Goal: Transaction & Acquisition: Book appointment/travel/reservation

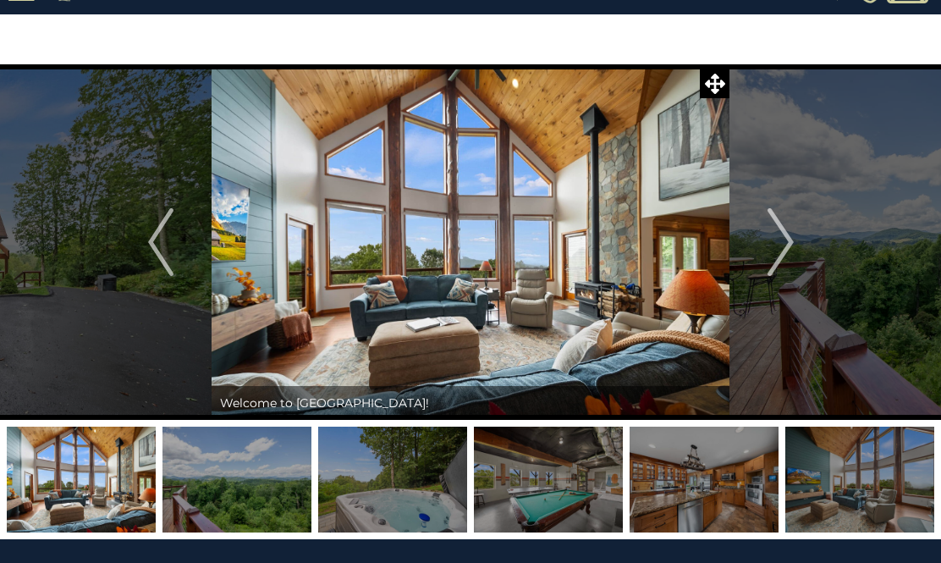
scroll to position [58, 0]
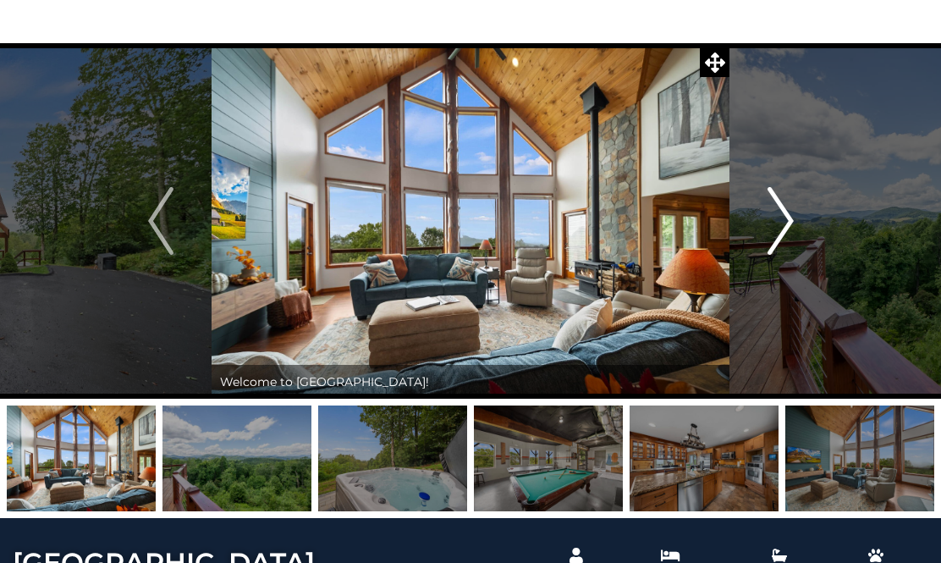
click at [788, 215] on img "Next" at bounding box center [779, 221] width 25 height 68
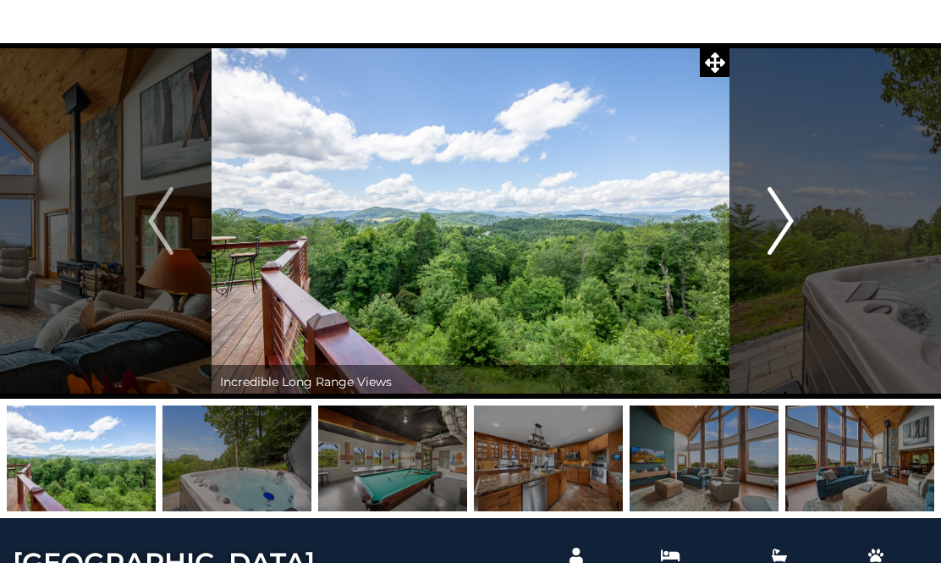
click at [788, 215] on img "Next" at bounding box center [779, 221] width 25 height 68
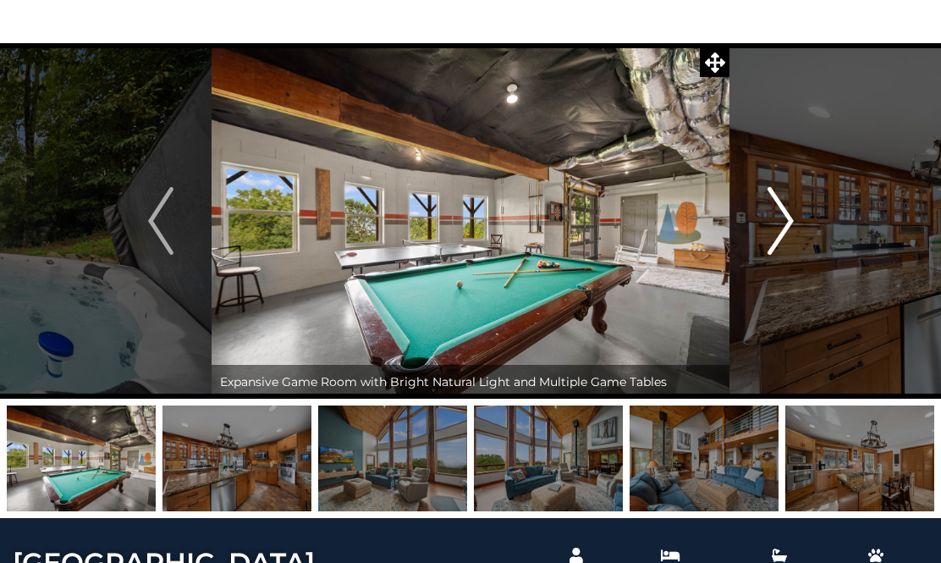
click at [788, 215] on img "Next" at bounding box center [779, 221] width 25 height 68
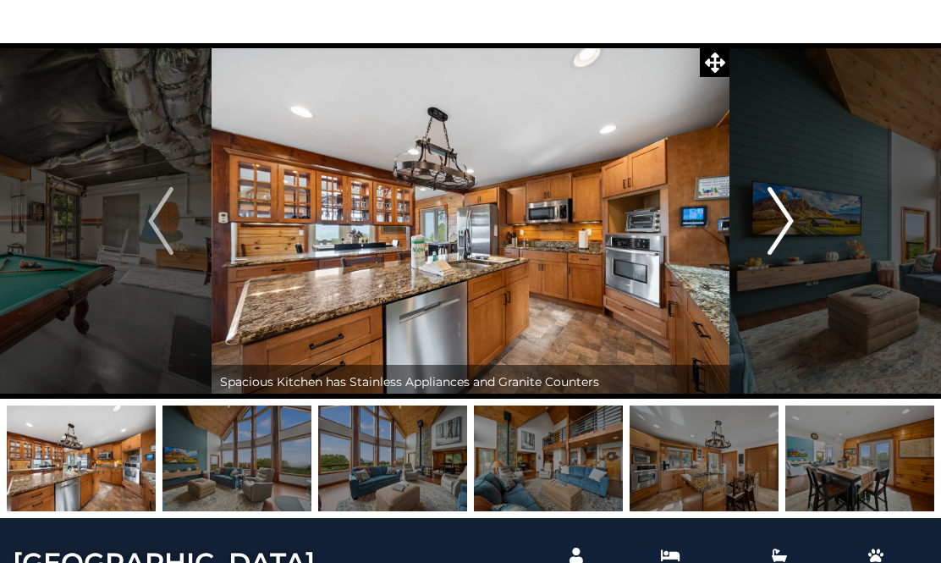
click at [788, 215] on img "Next" at bounding box center [779, 221] width 25 height 68
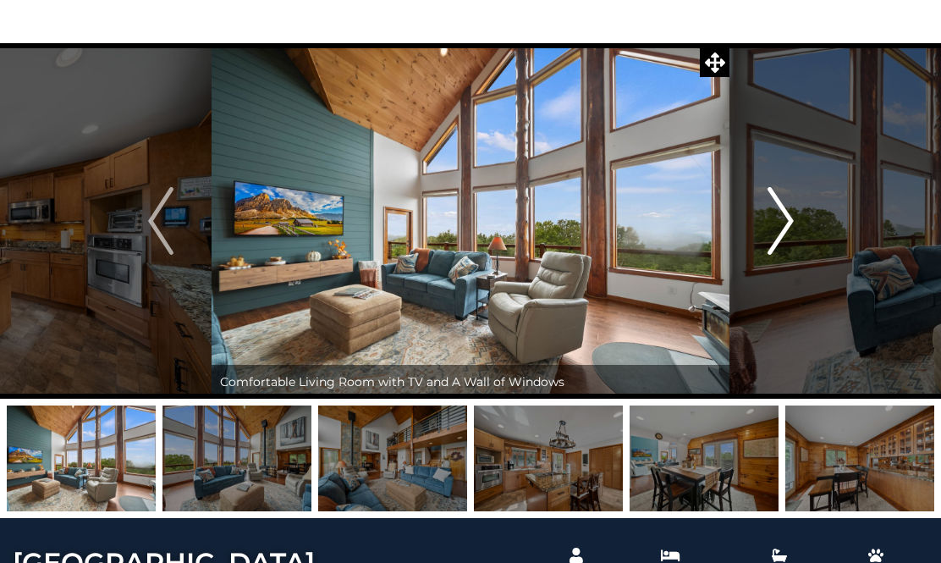
click at [788, 215] on img "Next" at bounding box center [779, 221] width 25 height 68
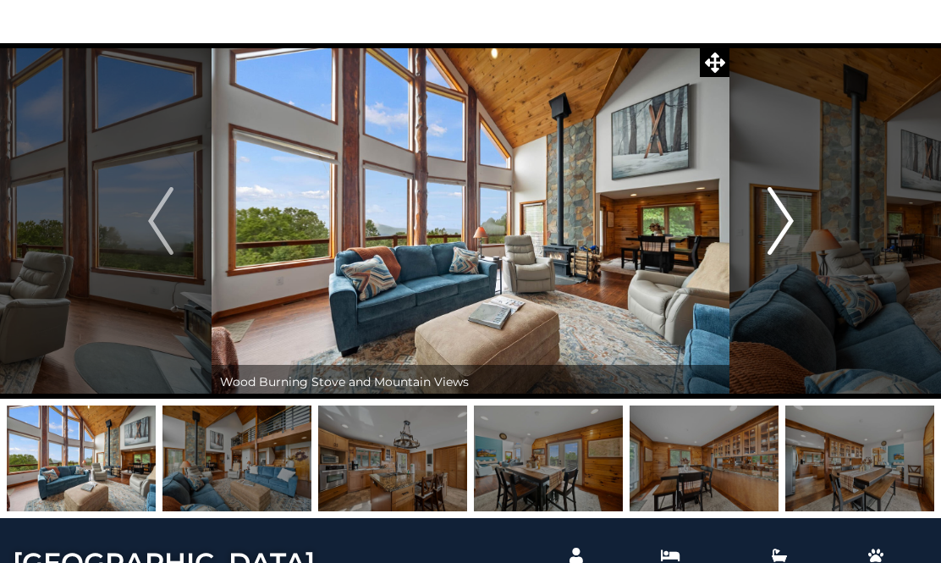
click at [788, 215] on img "Next" at bounding box center [779, 221] width 25 height 68
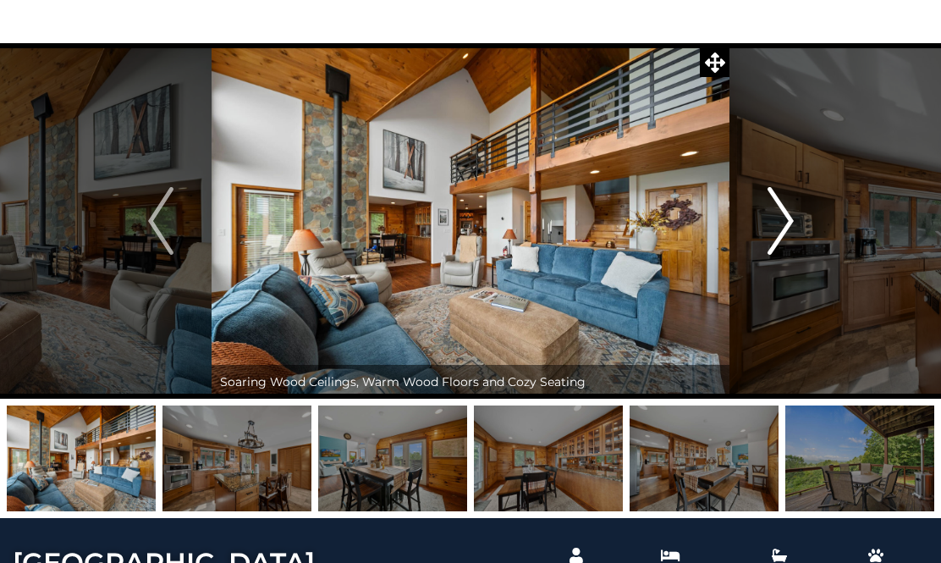
click at [788, 215] on img "Next" at bounding box center [779, 221] width 25 height 68
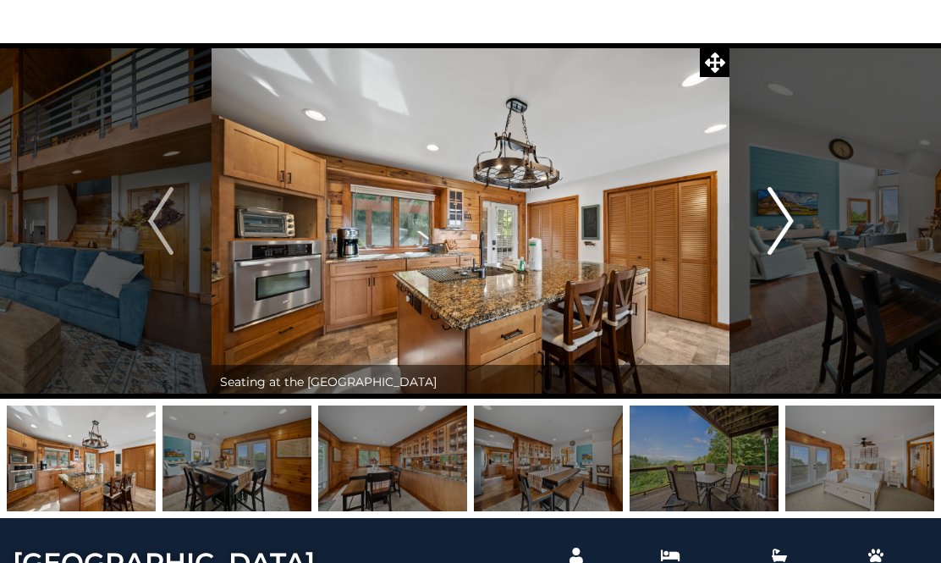
click at [788, 215] on img "Next" at bounding box center [779, 221] width 25 height 68
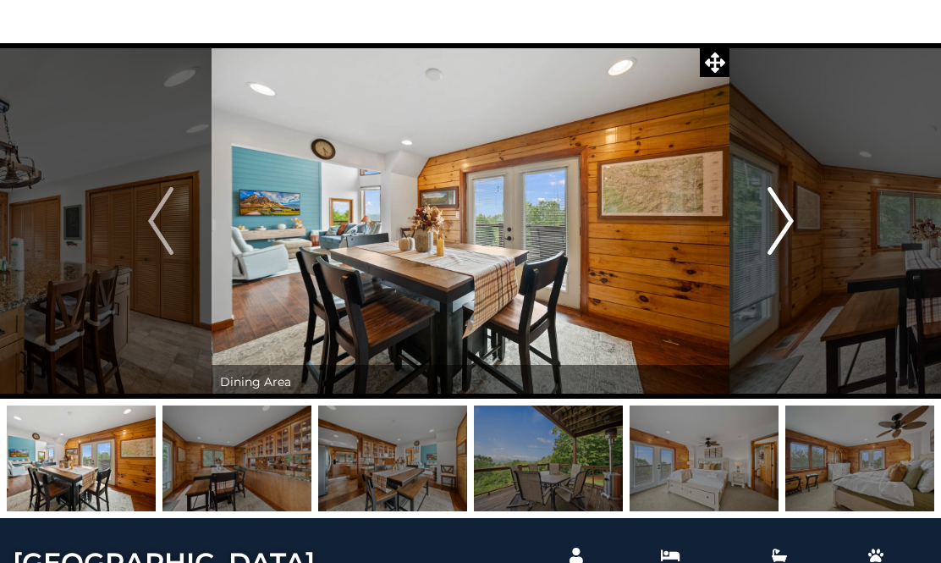
click at [788, 215] on img "Next" at bounding box center [779, 221] width 25 height 68
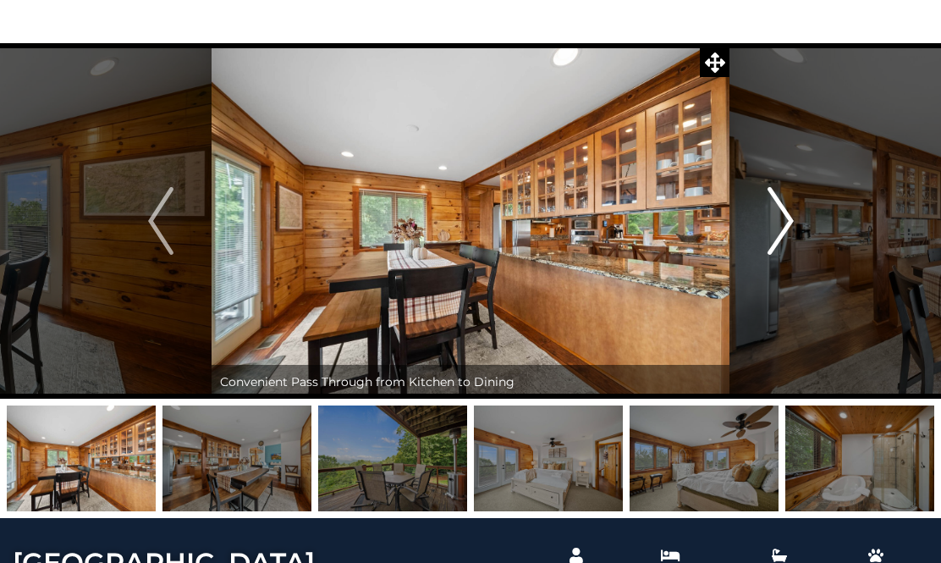
click at [788, 215] on img "Next" at bounding box center [779, 221] width 25 height 68
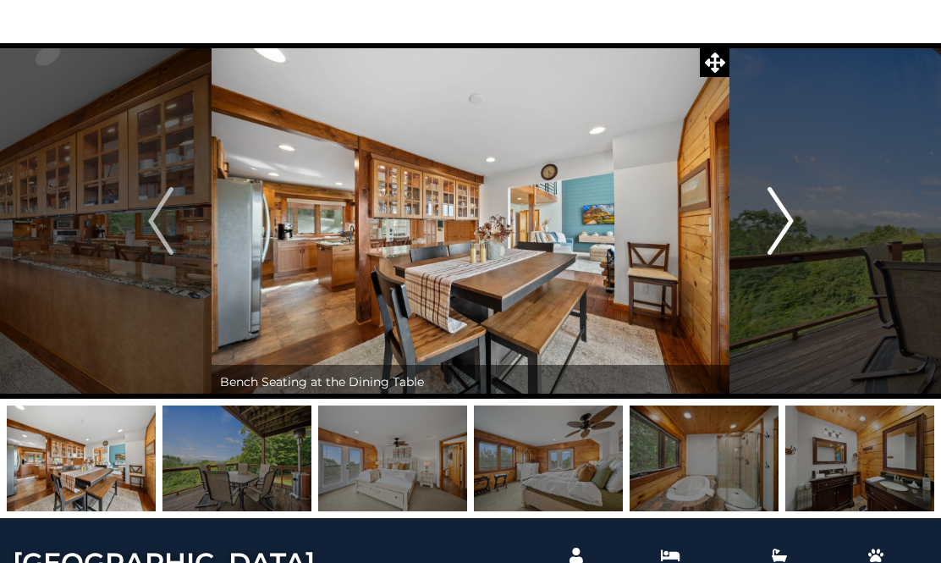
click at [788, 215] on img "Next" at bounding box center [779, 221] width 25 height 68
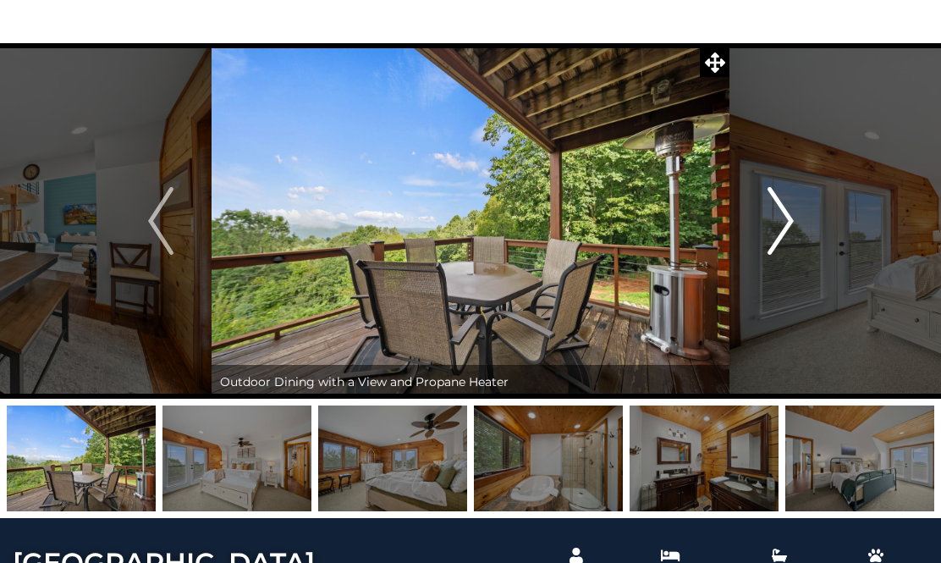
click at [788, 215] on img "Next" at bounding box center [779, 221] width 25 height 68
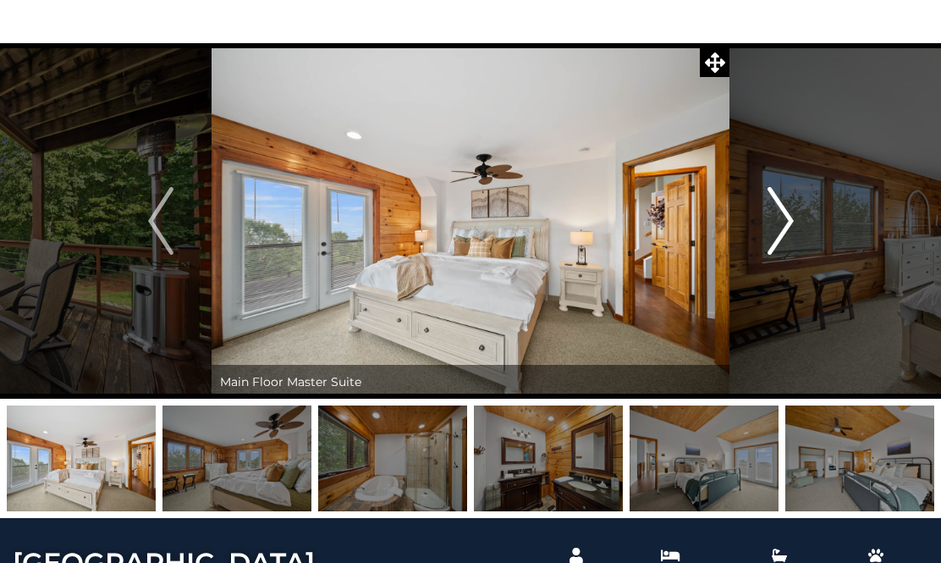
click at [788, 215] on img "Next" at bounding box center [779, 221] width 25 height 68
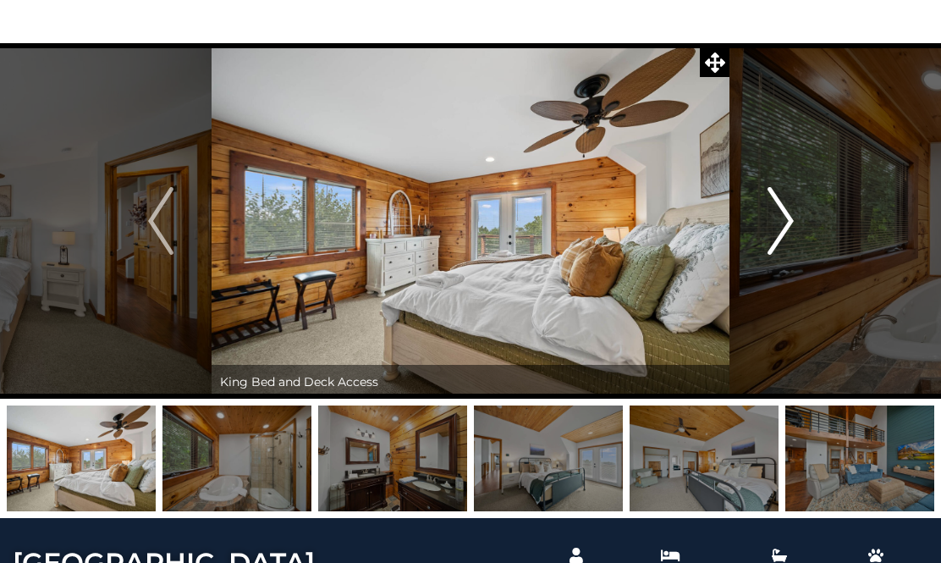
click at [789, 213] on img "Next" at bounding box center [779, 221] width 25 height 68
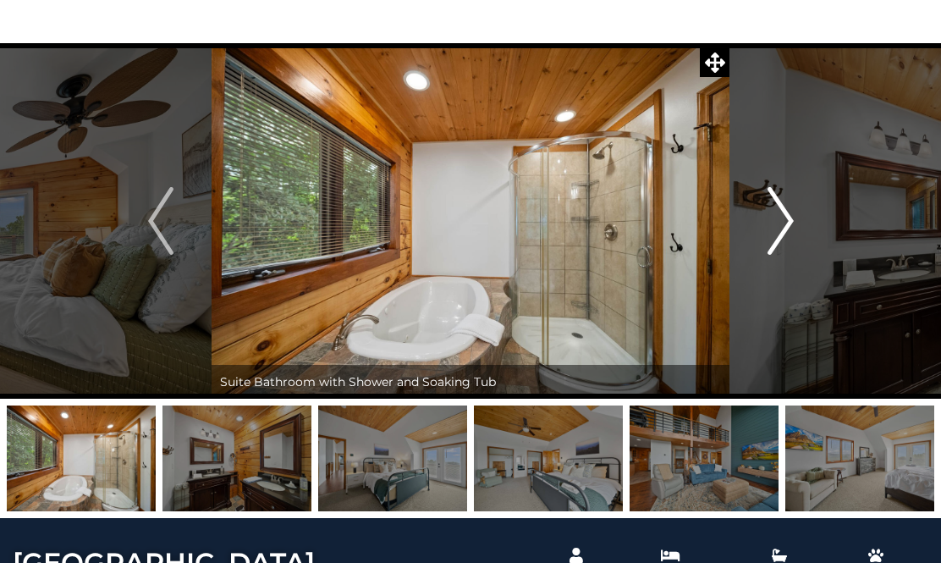
click at [789, 213] on img "Next" at bounding box center [779, 221] width 25 height 68
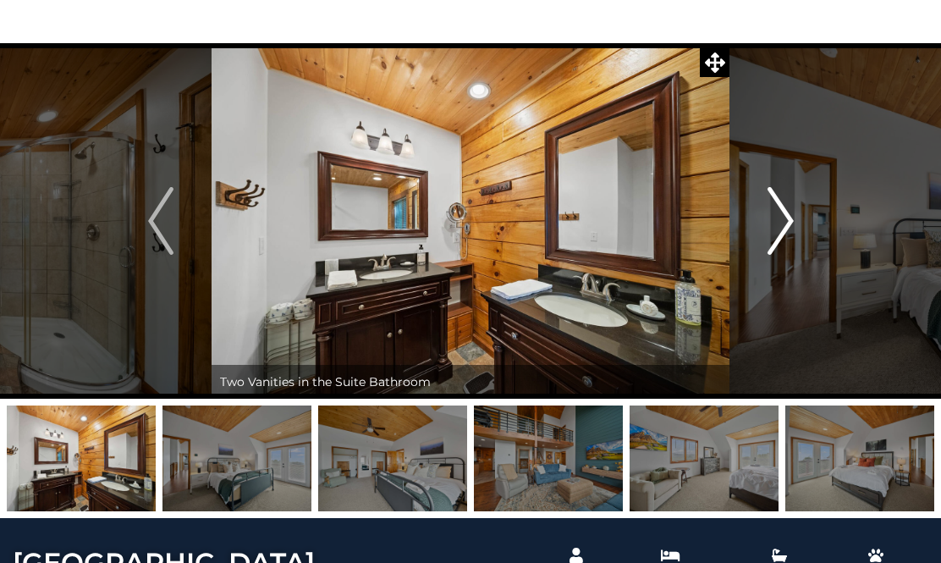
click at [789, 213] on img "Next" at bounding box center [779, 221] width 25 height 68
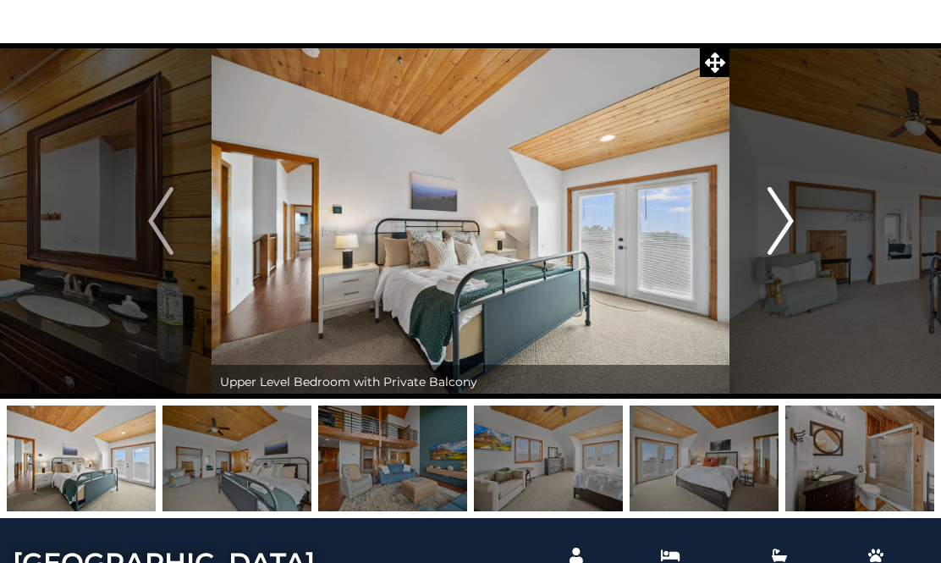
click at [789, 213] on img "Next" at bounding box center [779, 221] width 25 height 68
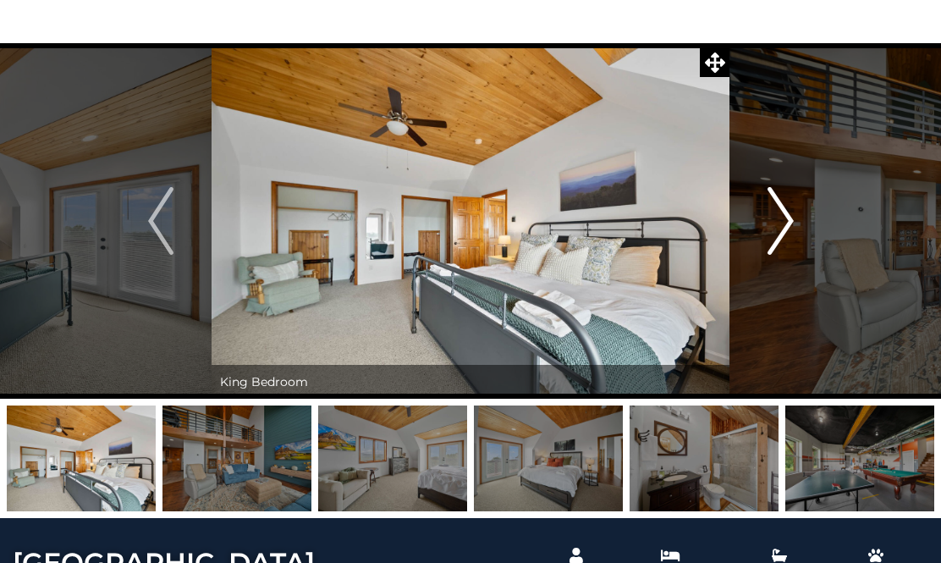
click at [789, 213] on img "Next" at bounding box center [779, 221] width 25 height 68
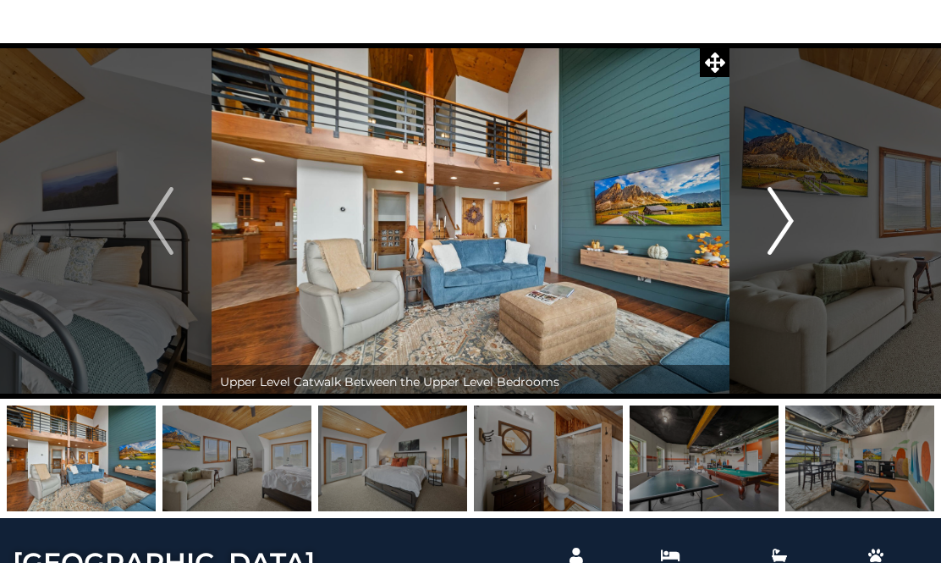
click at [789, 213] on img "Next" at bounding box center [779, 221] width 25 height 68
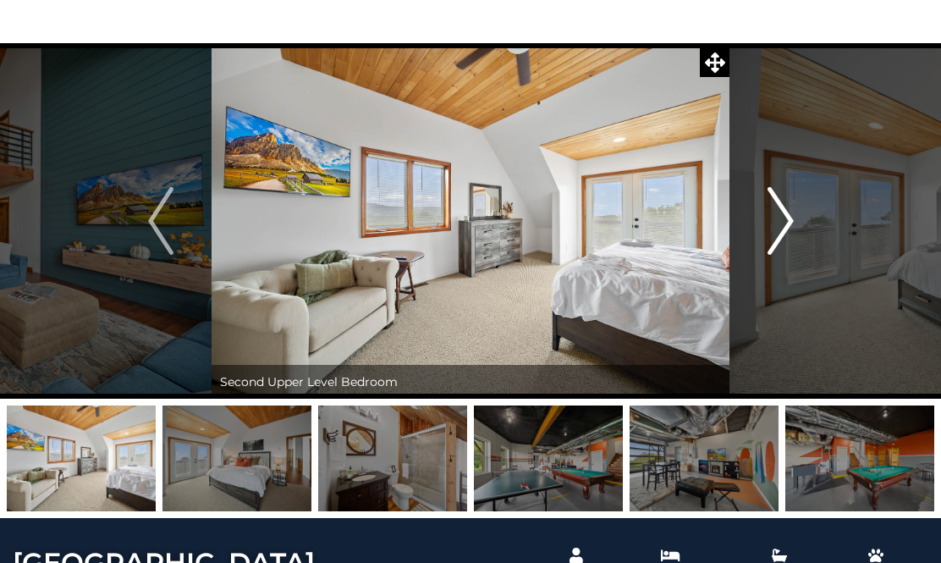
click at [789, 211] on img "Next" at bounding box center [779, 221] width 25 height 68
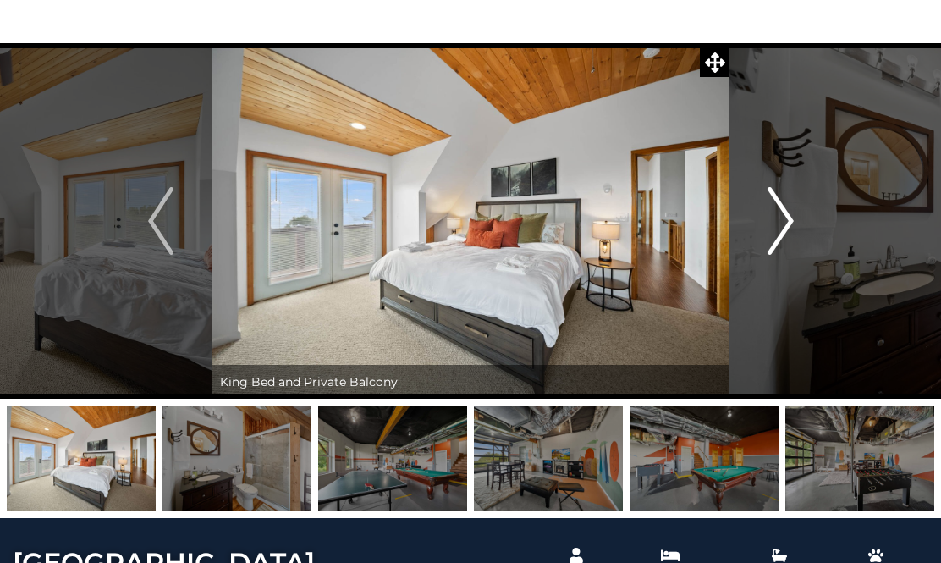
click at [789, 211] on img "Next" at bounding box center [779, 221] width 25 height 68
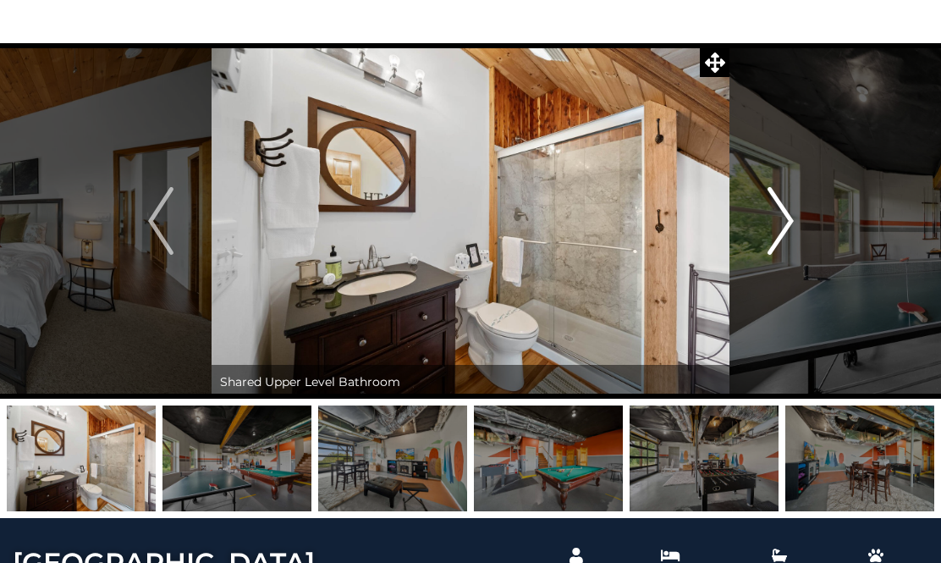
click at [789, 211] on img "Next" at bounding box center [779, 221] width 25 height 68
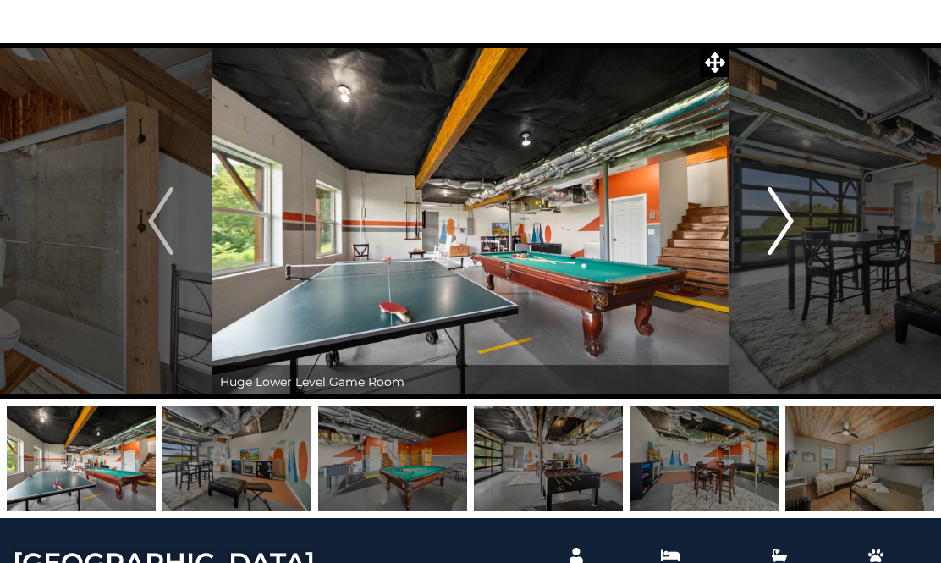
click at [789, 211] on img "Next" at bounding box center [779, 221] width 25 height 68
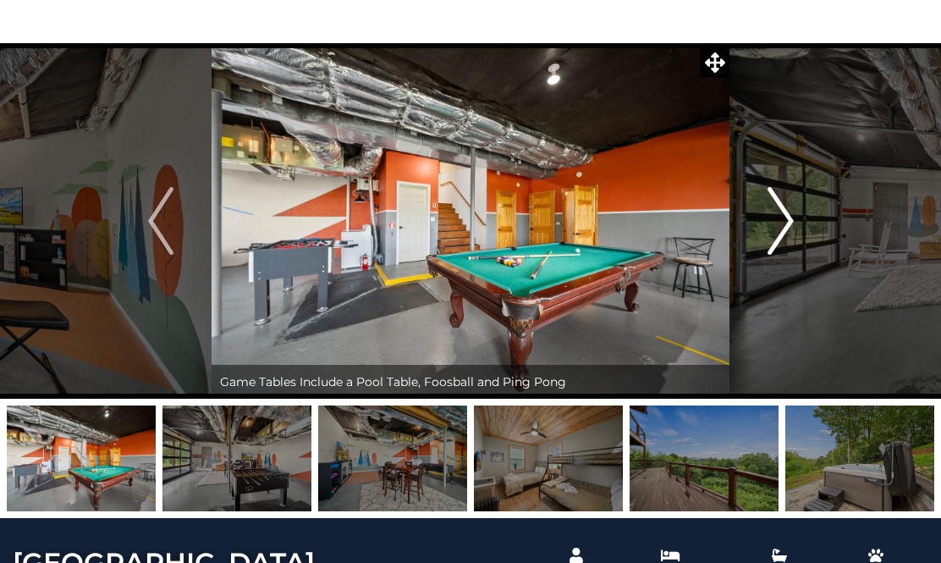
click at [789, 211] on img "Next" at bounding box center [779, 221] width 25 height 68
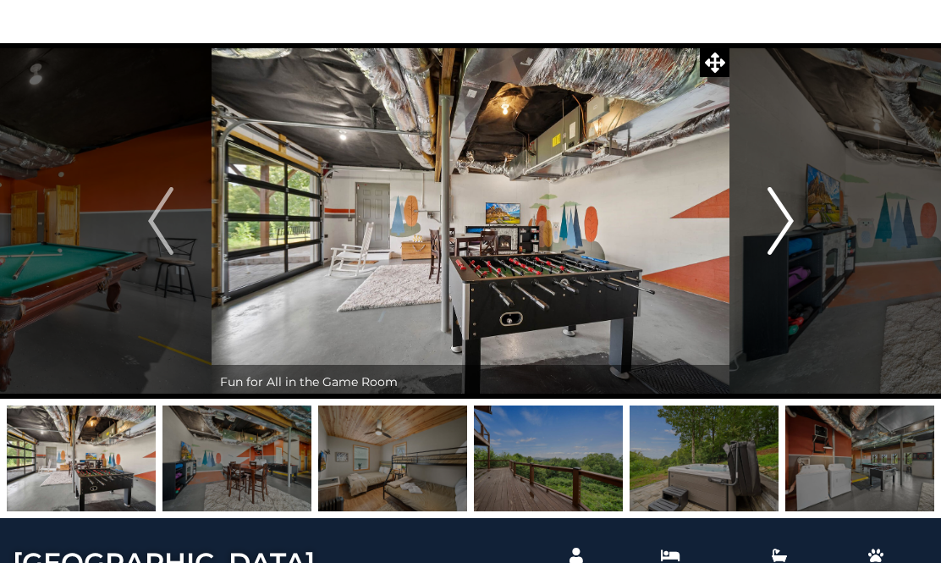
click at [789, 210] on img "Next" at bounding box center [779, 221] width 25 height 68
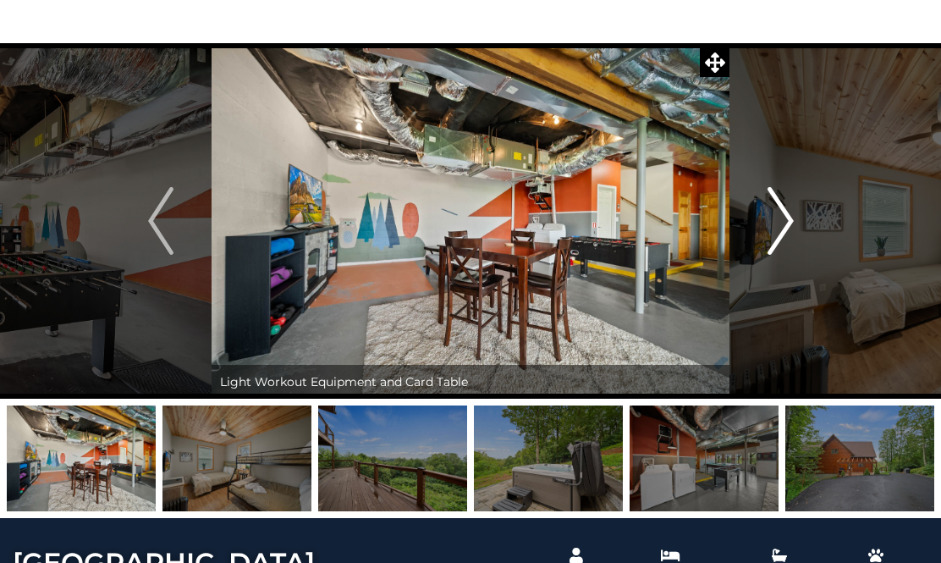
click at [789, 210] on img "Next" at bounding box center [779, 221] width 25 height 68
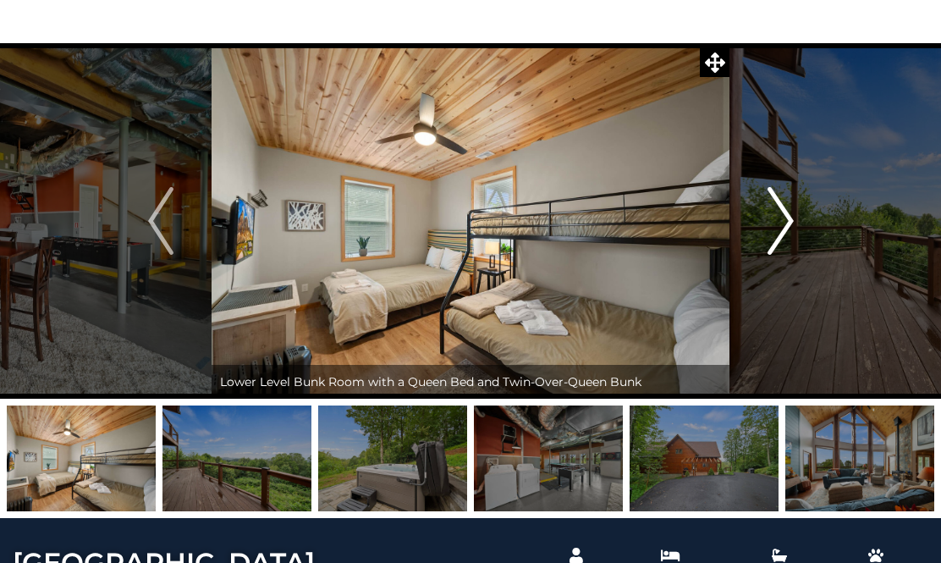
click at [789, 210] on img "Next" at bounding box center [779, 221] width 25 height 68
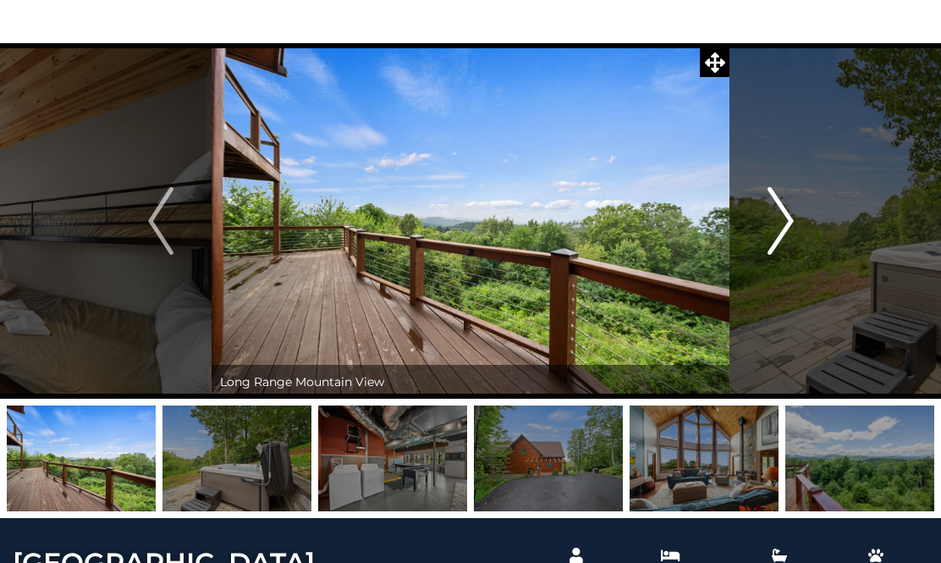
click at [789, 210] on img "Next" at bounding box center [779, 221] width 25 height 68
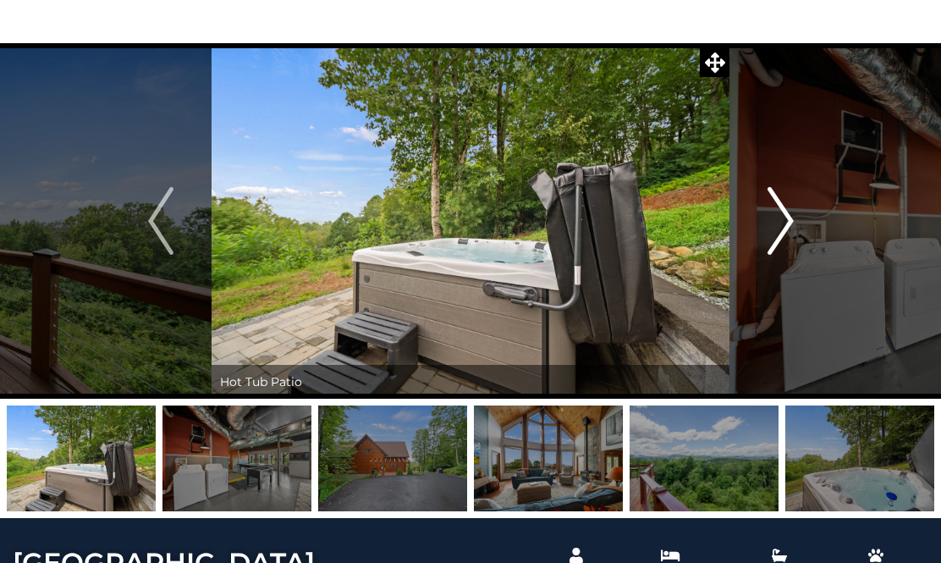
click at [789, 210] on img "Next" at bounding box center [779, 221] width 25 height 68
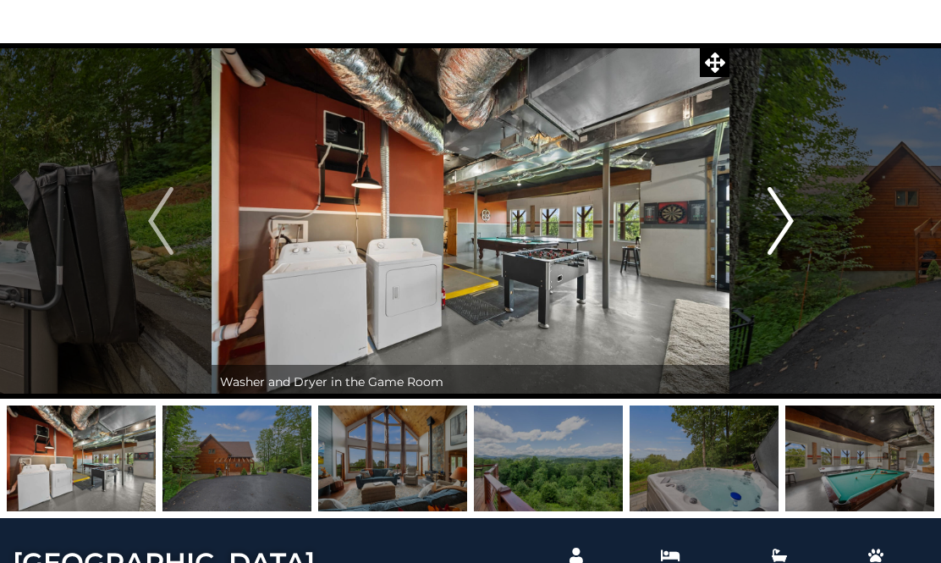
click at [789, 210] on img "Next" at bounding box center [779, 221] width 25 height 68
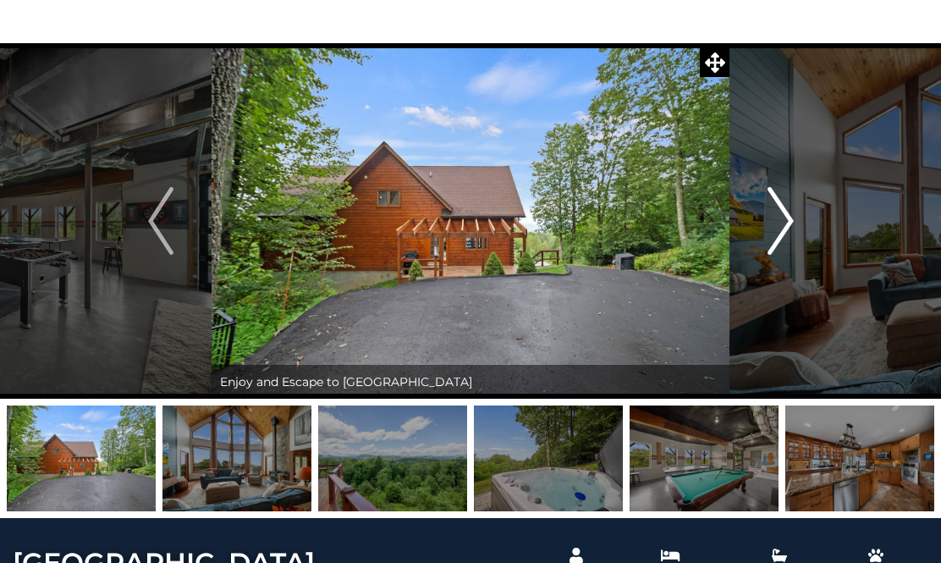
click at [789, 210] on img "Next" at bounding box center [779, 221] width 25 height 68
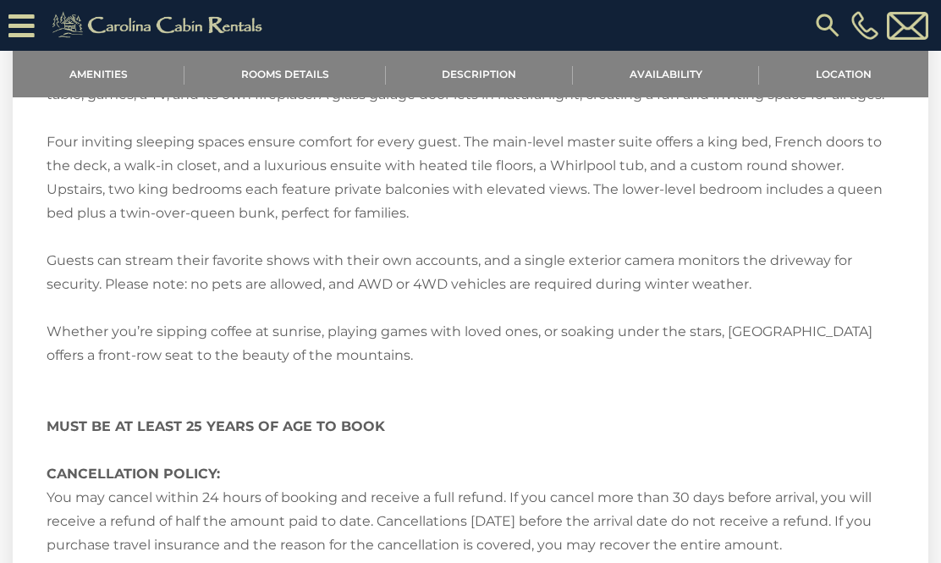
scroll to position [2052, 0]
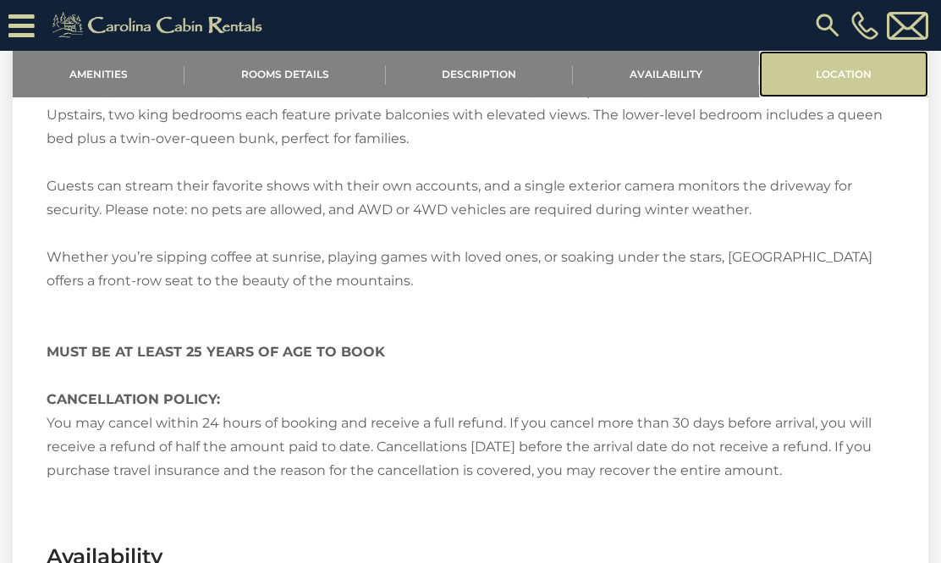
click at [840, 73] on link "Location" at bounding box center [843, 74] width 169 height 47
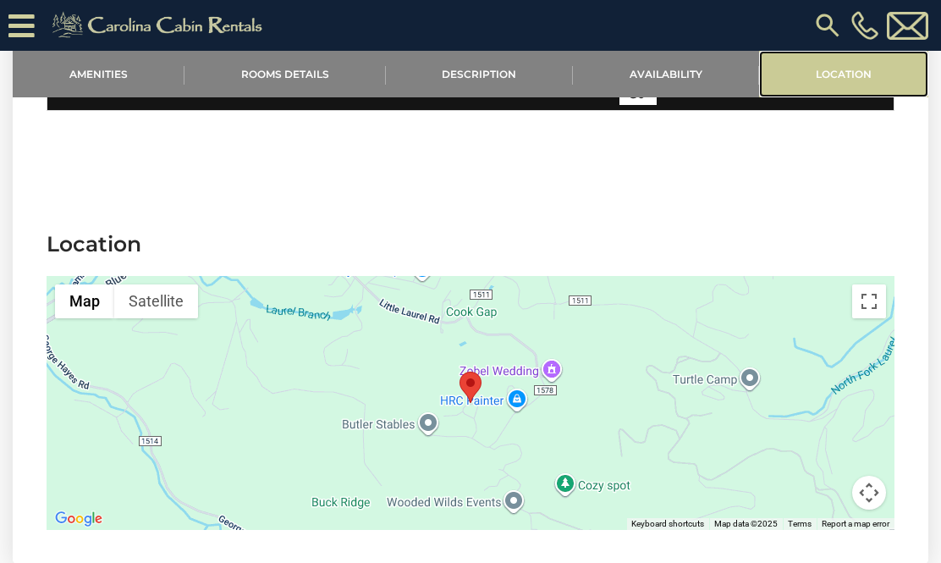
scroll to position [2821, 0]
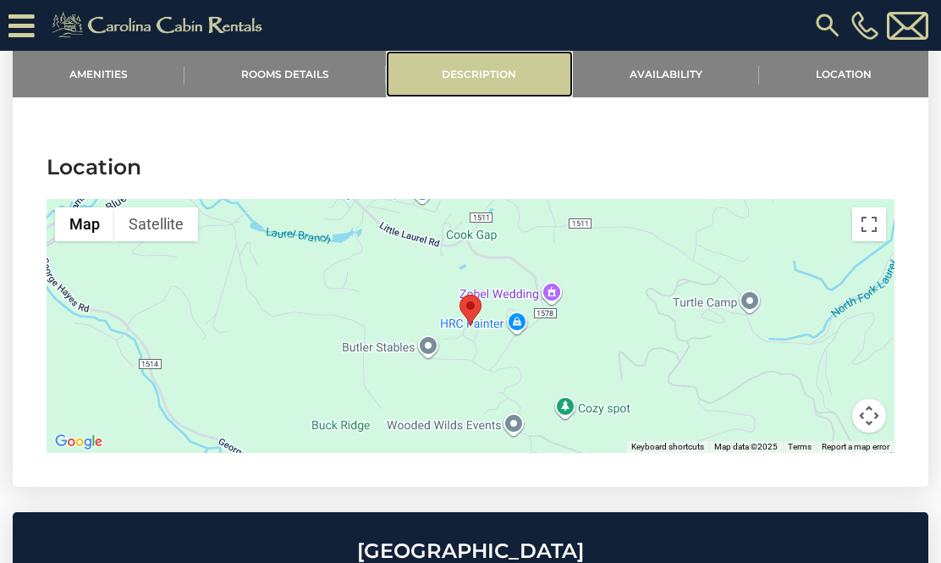
click at [448, 73] on link "Description" at bounding box center [480, 74] width 188 height 47
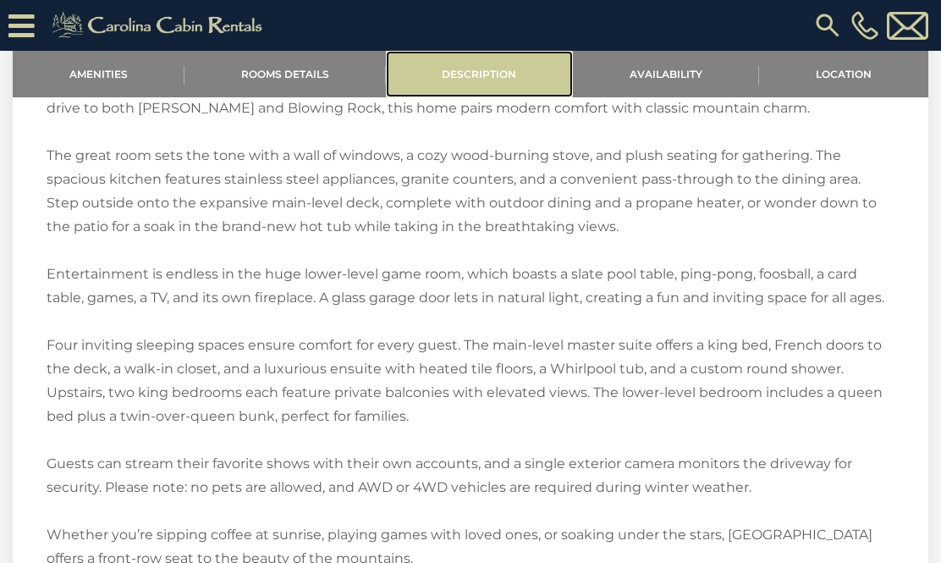
scroll to position [1601, 0]
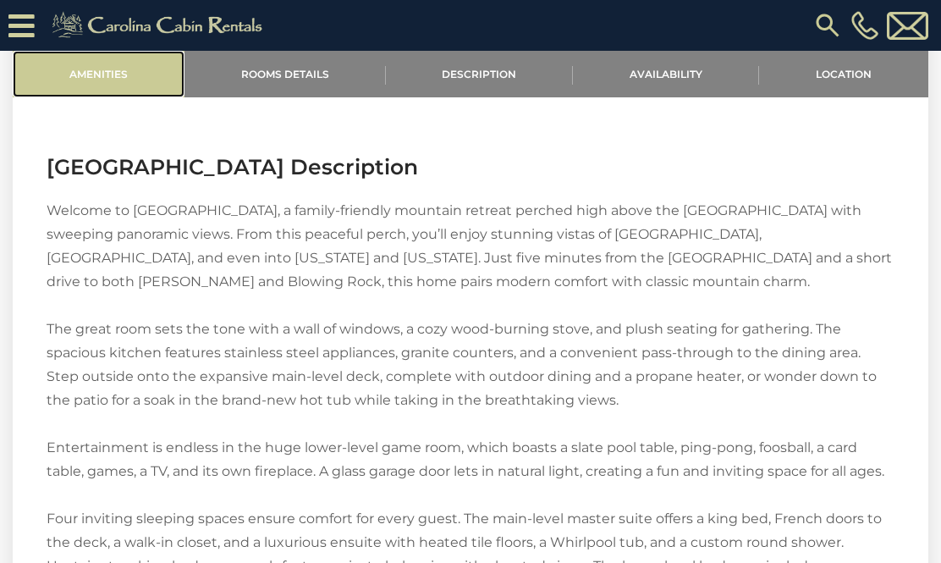
click at [87, 78] on link "Amenities" at bounding box center [99, 74] width 172 height 47
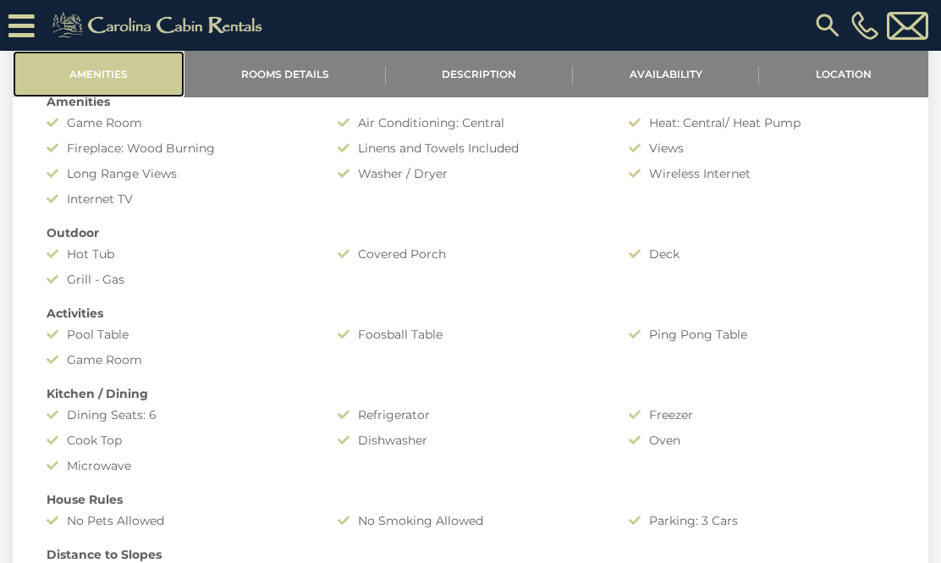
scroll to position [547, 0]
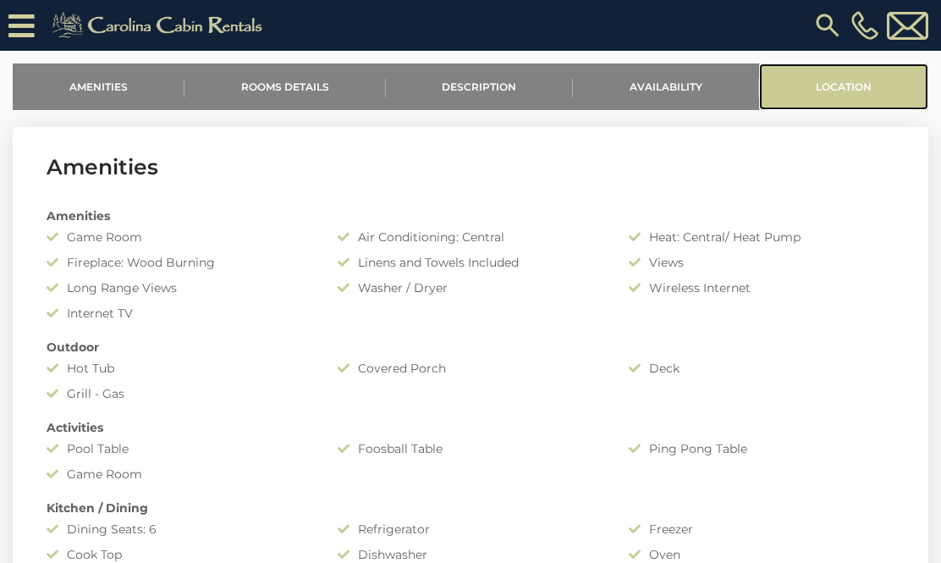
click at [841, 82] on link "Location" at bounding box center [843, 86] width 169 height 47
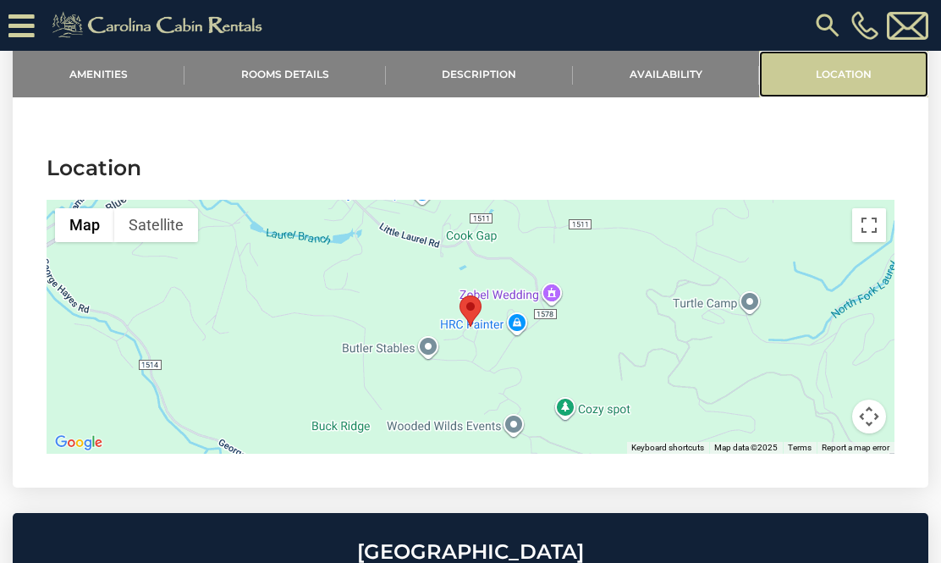
scroll to position [2821, 0]
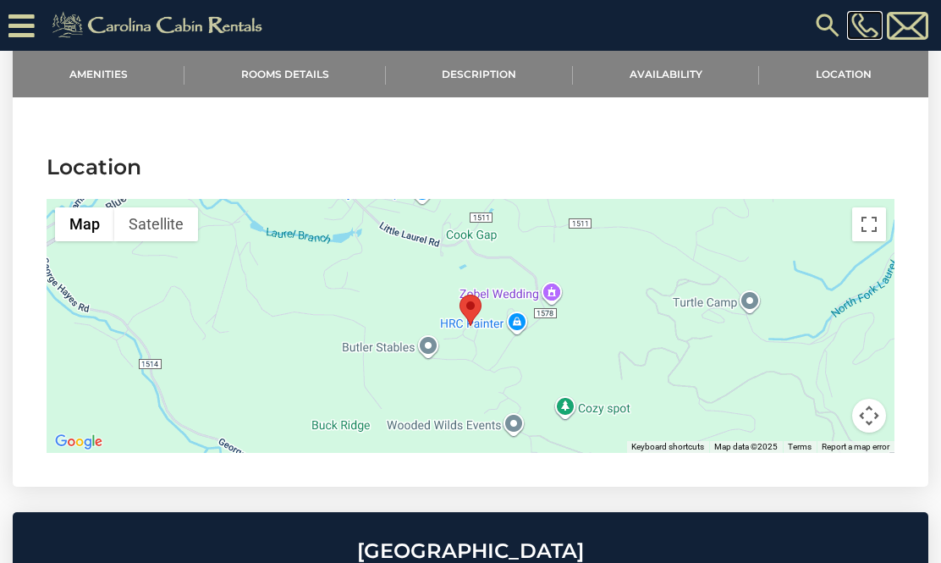
click at [859, 25] on img at bounding box center [864, 25] width 27 height 29
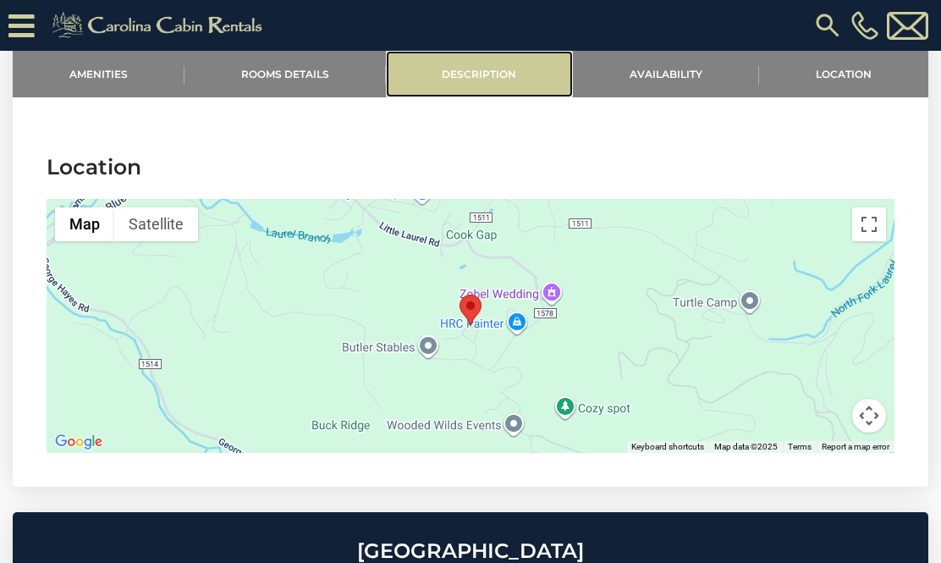
click at [478, 72] on link "Description" at bounding box center [480, 74] width 188 height 47
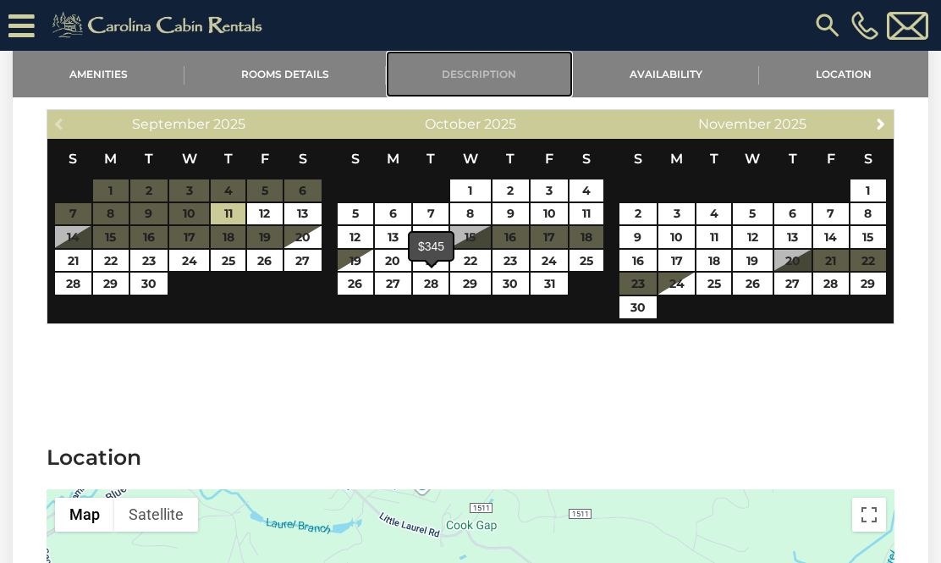
scroll to position [2532, 0]
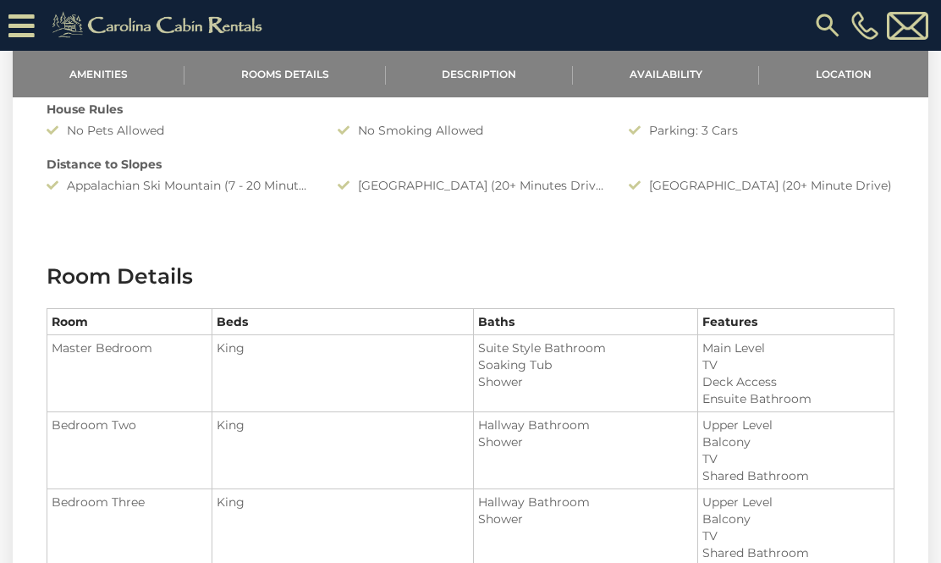
scroll to position [0, 0]
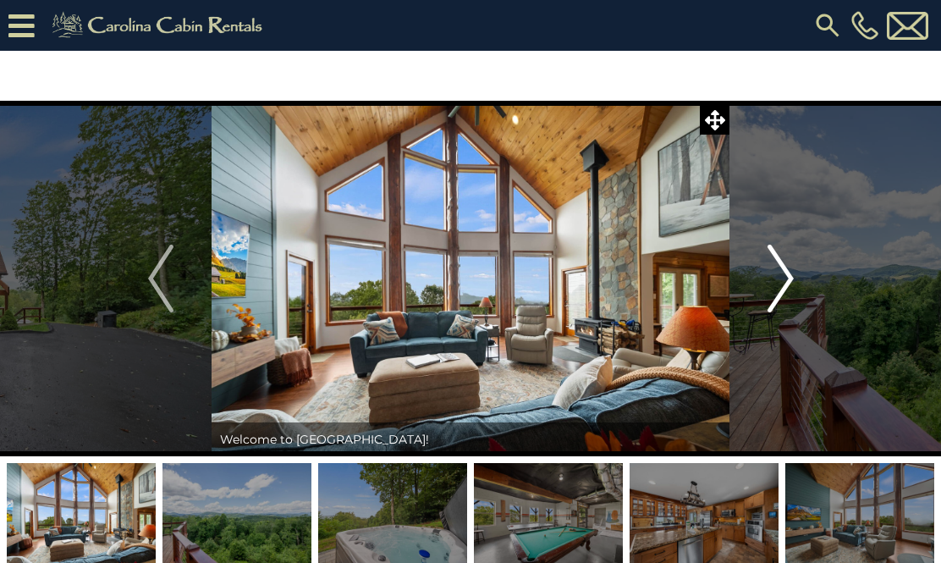
click at [792, 272] on img "Next" at bounding box center [779, 279] width 25 height 68
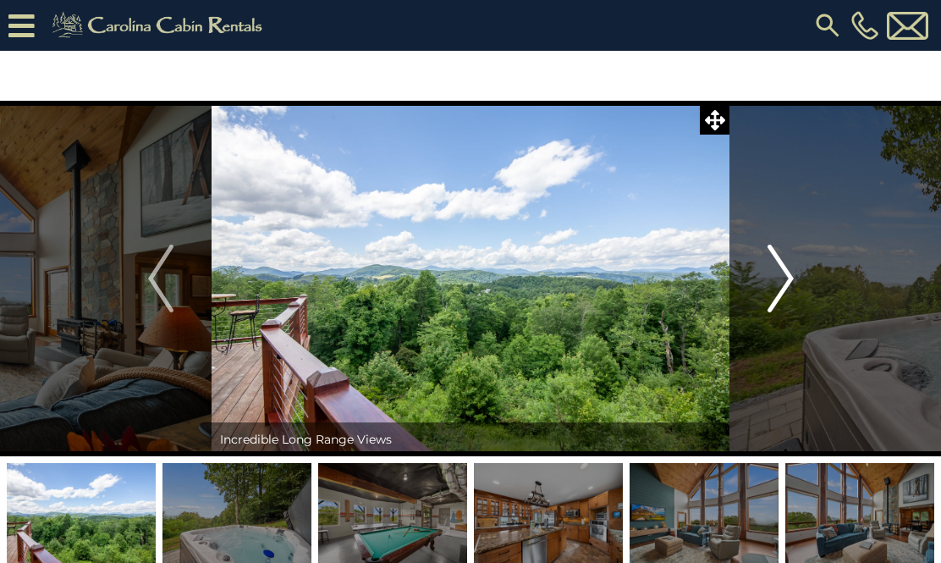
click at [789, 275] on img "Next" at bounding box center [779, 279] width 25 height 68
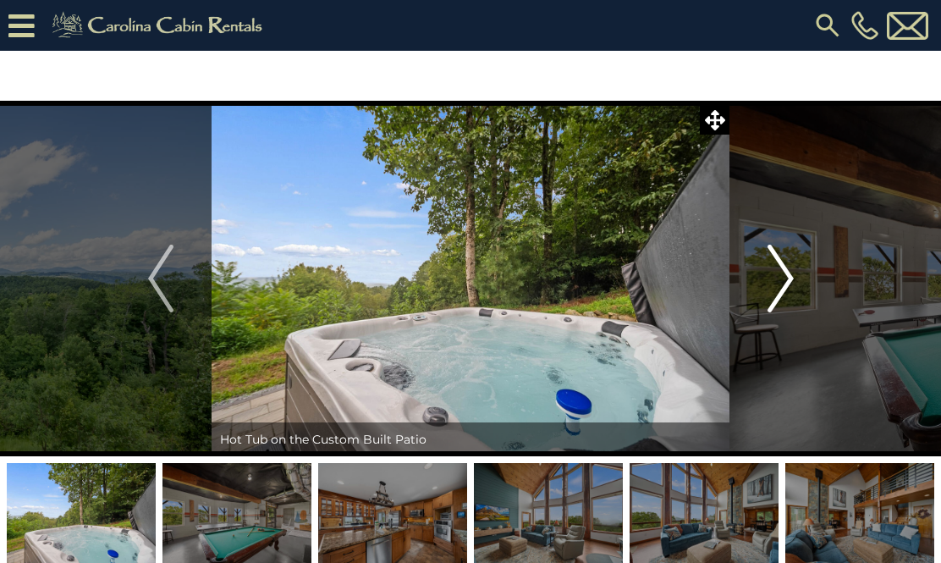
click at [789, 275] on img "Next" at bounding box center [779, 279] width 25 height 68
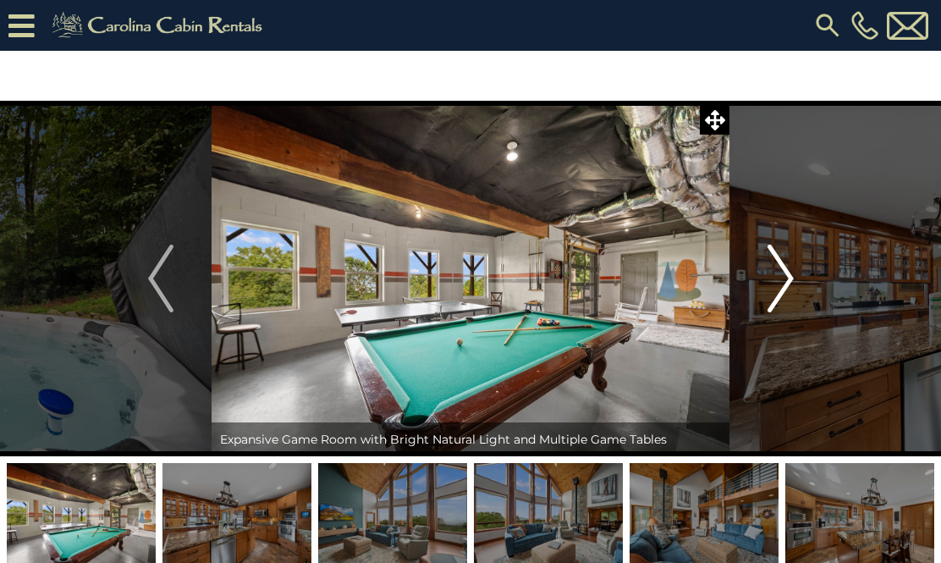
click at [789, 275] on img "Next" at bounding box center [779, 279] width 25 height 68
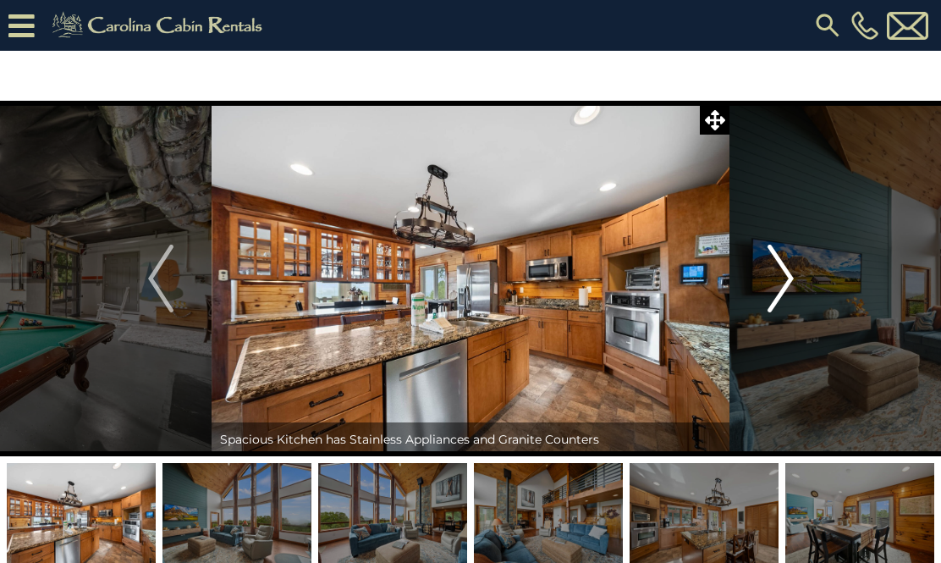
click at [788, 275] on img "Next" at bounding box center [779, 279] width 25 height 68
